Goal: Information Seeking & Learning: Understand process/instructions

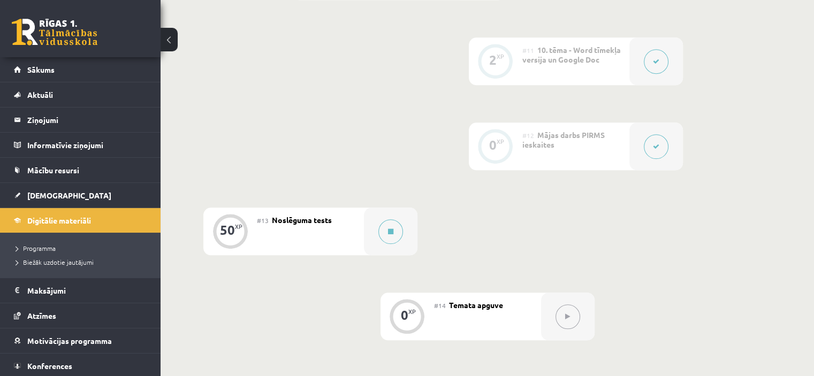
scroll to position [1239, 0]
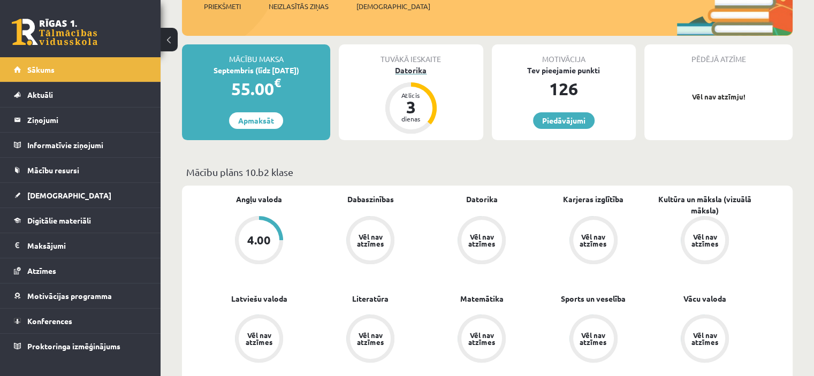
scroll to position [161, 0]
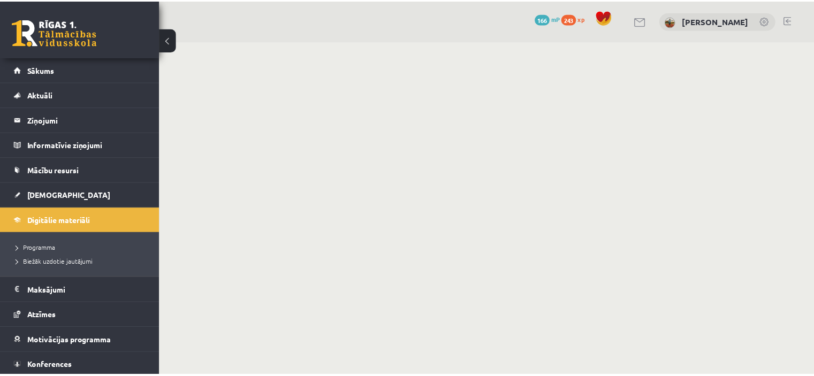
scroll to position [1238, 0]
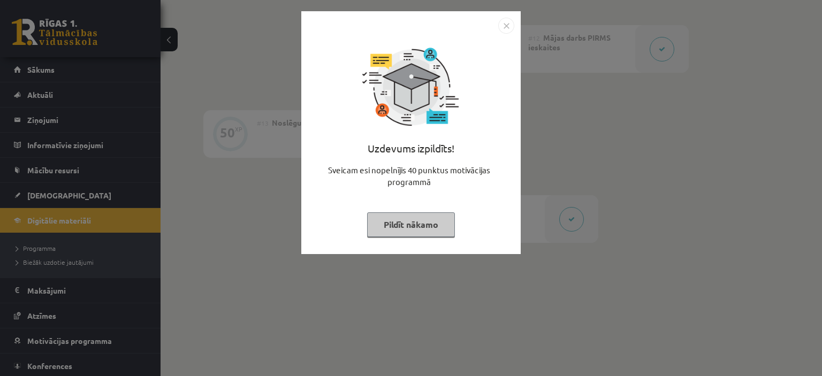
click at [505, 19] on img "Close" at bounding box center [506, 26] width 16 height 16
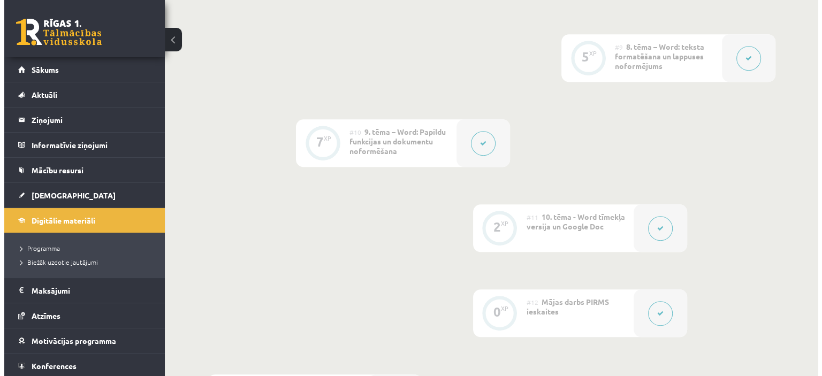
scroll to position [1077, 0]
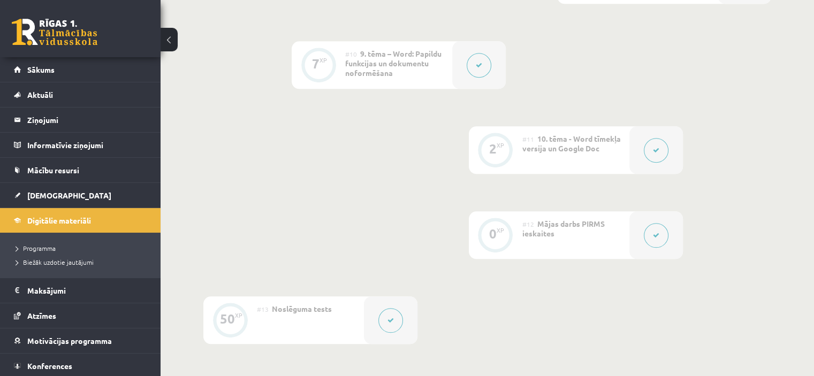
click at [635, 211] on div at bounding box center [656, 235] width 54 height 48
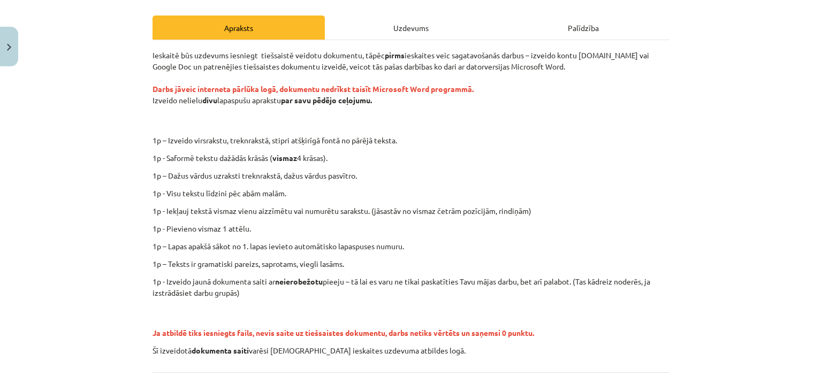
scroll to position [161, 0]
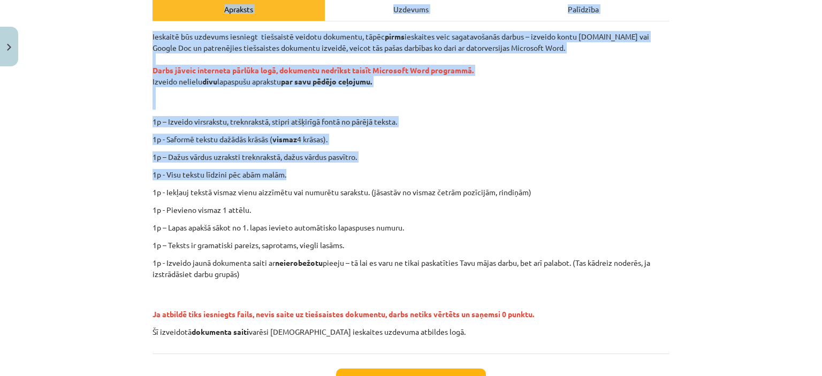
scroll to position [221, 0]
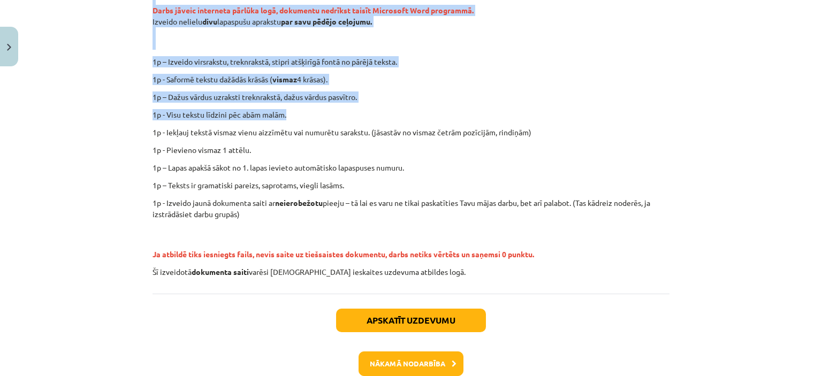
click at [550, 102] on p "1p – Dažus vārdus uzraksti treknrakstā, dažus vārdus pasvītro." at bounding box center [411, 97] width 517 height 11
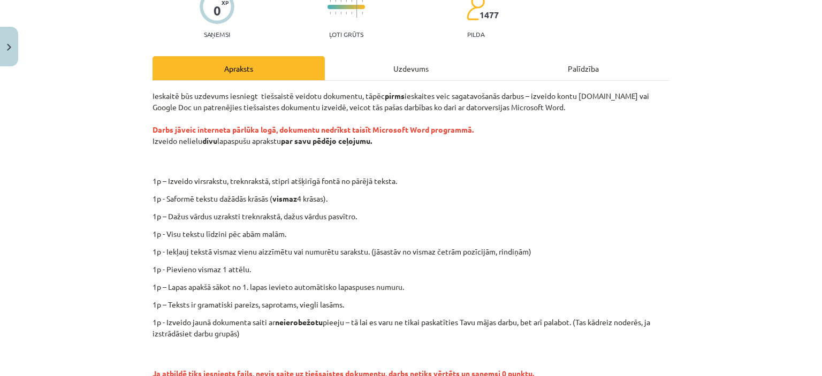
scroll to position [161, 0]
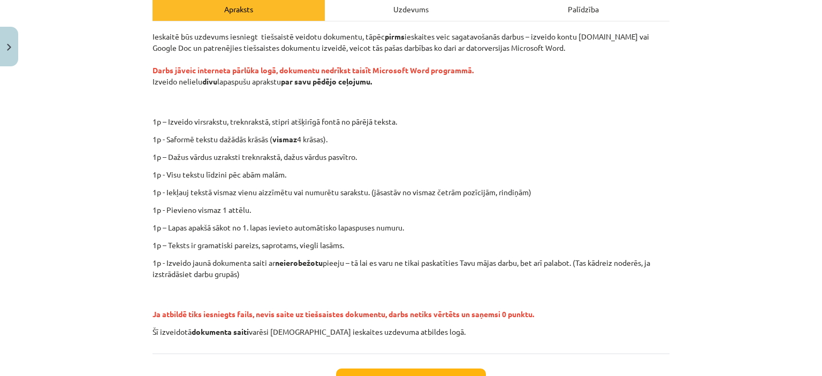
click at [288, 119] on p "1p – Izveido virsrakstu, treknrakstā, stipri atšķirīgā fontā no pārējā teksta." at bounding box center [446, 121] width 467 height 11
drag, startPoint x: 392, startPoint y: 84, endPoint x: 143, endPoint y: 84, distance: 248.4
click at [146, 84] on div "0 XP Saņemsi Ļoti grūts 1477 pilda Apraksts Uzdevums Palīdzība Ieskaitē būs uzd…" at bounding box center [411, 190] width 530 height 559
drag, startPoint x: 336, startPoint y: 135, endPoint x: 168, endPoint y: 139, distance: 168.1
click at [168, 139] on p "1p - Saformē tekstu dažādās krāsās ( vismaz 4 krāsas)." at bounding box center [411, 139] width 517 height 11
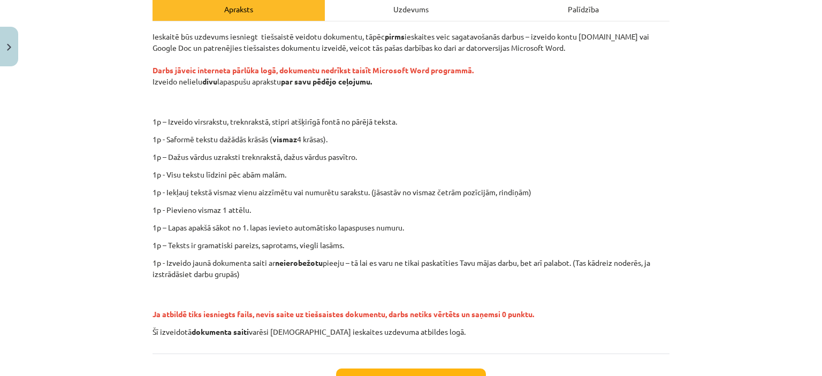
click at [324, 165] on div "Ieskaitē būs uzdevums iesniegt tiešsaistē veidotu dokumentu, tāpēc pirms ieskai…" at bounding box center [411, 184] width 517 height 307
click at [309, 191] on p "1p - Iekļauj tekstā vismaz vienu aizzīmētu vai numurētu sarakstu. (jāsastāv no …" at bounding box center [411, 192] width 517 height 11
drag, startPoint x: 251, startPoint y: 190, endPoint x: 363, endPoint y: 189, distance: 112.4
click at [363, 189] on p "1p - Iekļauj tekstā vismaz vienu aizzīmētu vai numurētu sarakstu. (jāsastāv no …" at bounding box center [411, 192] width 517 height 11
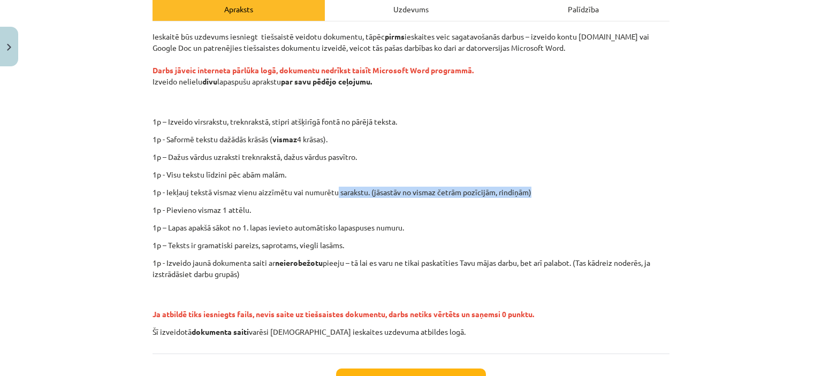
drag, startPoint x: 544, startPoint y: 195, endPoint x: 327, endPoint y: 186, distance: 217.0
click at [332, 186] on div "Ieskaitē būs uzdevums iesniegt tiešsaistē veidotu dokumentu, tāpēc pirms ieskai…" at bounding box center [411, 184] width 517 height 307
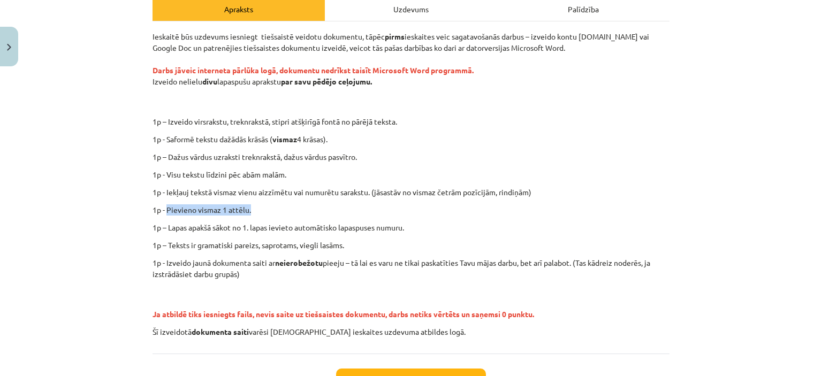
drag, startPoint x: 252, startPoint y: 210, endPoint x: 163, endPoint y: 203, distance: 89.2
click at [163, 203] on div "Ieskaitē būs uzdevums iesniegt tiešsaistē veidotu dokumentu, tāpēc pirms ieskai…" at bounding box center [411, 184] width 517 height 307
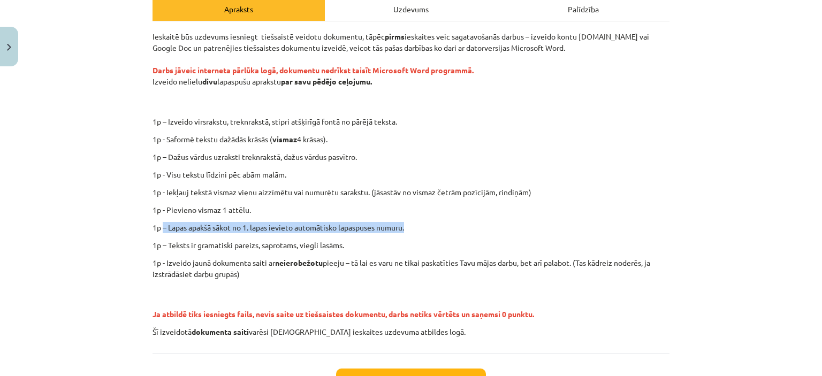
drag, startPoint x: 421, startPoint y: 227, endPoint x: 158, endPoint y: 227, distance: 262.3
click at [158, 227] on p "1p – Lapas apakšā sākot no 1. lapas ievieto automātisko lapaspuses numuru." at bounding box center [411, 227] width 517 height 11
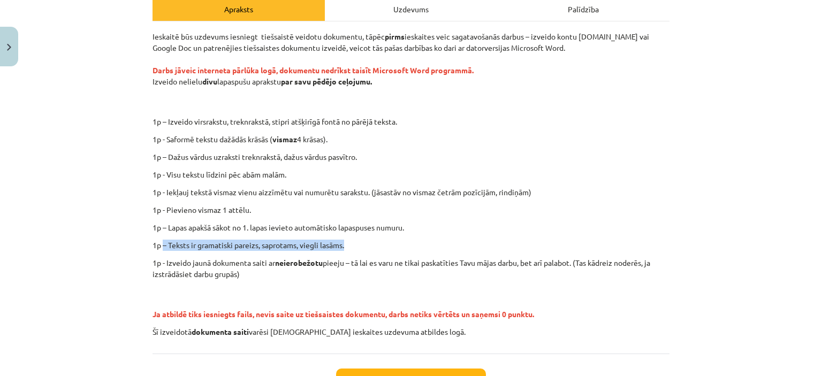
drag, startPoint x: 351, startPoint y: 245, endPoint x: 159, endPoint y: 238, distance: 191.8
click at [159, 238] on div "Ieskaitē būs uzdevums iesniegt tiešsaistē veidotu dokumentu, tāpēc pirms ieskai…" at bounding box center [411, 184] width 517 height 307
click at [279, 270] on p "1p - Izveido jaunā dokumenta saiti ar neierobežotu pieeju – tā lai es varu ne t…" at bounding box center [411, 268] width 517 height 22
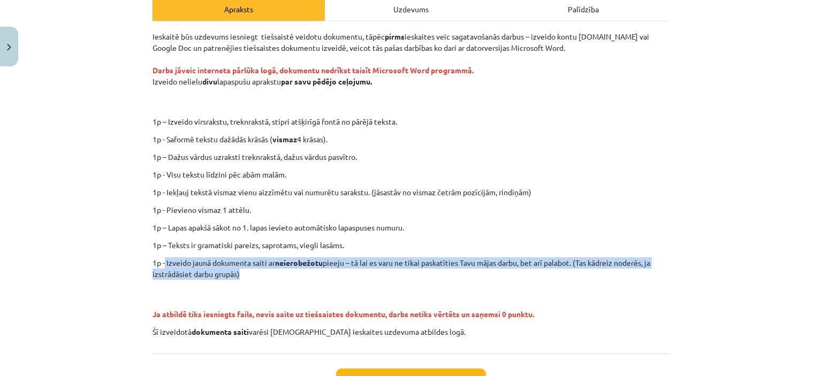
drag, startPoint x: 246, startPoint y: 273, endPoint x: 161, endPoint y: 257, distance: 86.6
click at [161, 257] on p "1p - Izveido jaunā dokumenta saiti ar neierobežotu pieeju – tā lai es varu ne t…" at bounding box center [411, 268] width 517 height 22
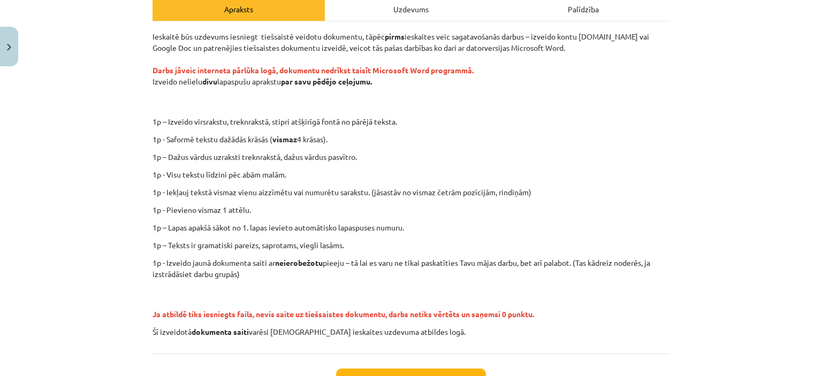
drag, startPoint x: 290, startPoint y: 238, endPoint x: 326, endPoint y: 199, distance: 53.8
click at [292, 237] on div "Ieskaitē būs uzdevums iesniegt tiešsaistē veidotu dokumentu, tāpēc pirms ieskai…" at bounding box center [411, 184] width 517 height 307
drag, startPoint x: 361, startPoint y: 192, endPoint x: 224, endPoint y: 187, distance: 137.6
click at [224, 187] on p "1p - Iekļauj tekstā vismaz vienu aizzīmētu vai numurētu sarakstu. (jāsastāv no …" at bounding box center [411, 192] width 517 height 11
drag, startPoint x: 212, startPoint y: 204, endPoint x: 290, endPoint y: 237, distance: 84.7
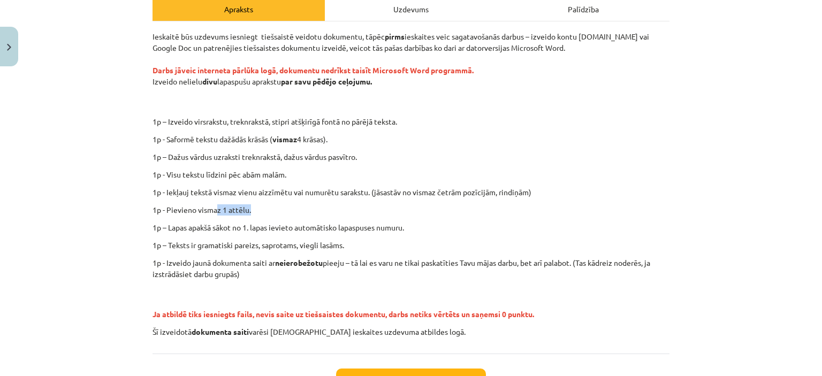
click at [252, 211] on p "1p - Pievieno vismaz 1 attēlu." at bounding box center [411, 209] width 517 height 11
drag, startPoint x: 358, startPoint y: 155, endPoint x: 316, endPoint y: 90, distance: 77.1
click at [276, 154] on p "1p – Dažus vārdus uzraksti treknrakstā, dažus vārdus pasvītro." at bounding box center [411, 156] width 517 height 11
